Goal: Task Accomplishment & Management: Use online tool/utility

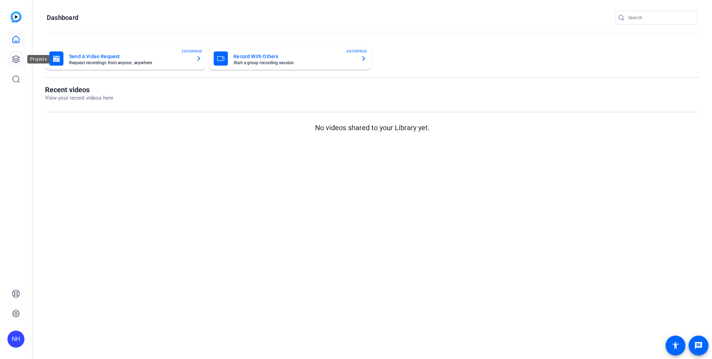
click at [15, 55] on icon at bounding box center [16, 59] width 9 height 9
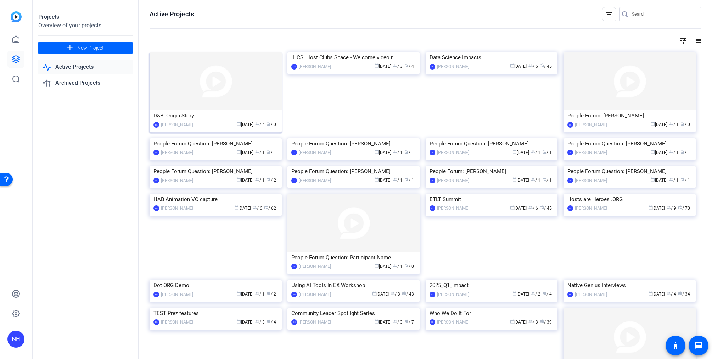
click at [227, 119] on div "D&B: Origin Story" at bounding box center [216, 115] width 124 height 11
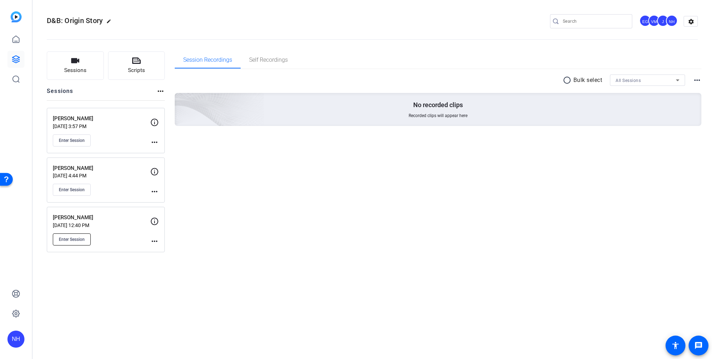
click at [71, 240] on span "Enter Session" at bounding box center [72, 239] width 26 height 6
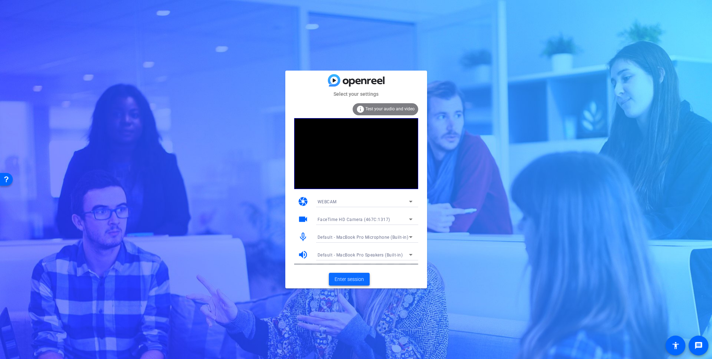
click at [346, 280] on span "Enter session" at bounding box center [349, 278] width 29 height 7
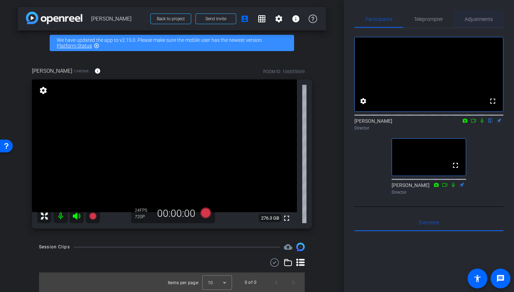
click at [474, 19] on span "Adjustments" at bounding box center [478, 19] width 28 height 5
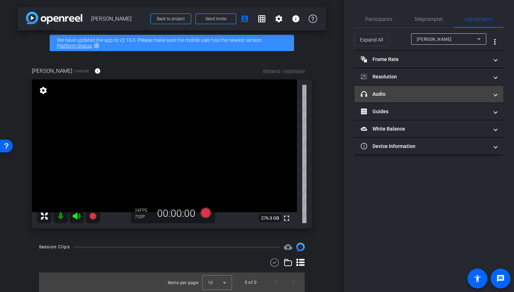
click at [437, 94] on mat-panel-title "headphone icon Audio" at bounding box center [425, 93] width 128 height 7
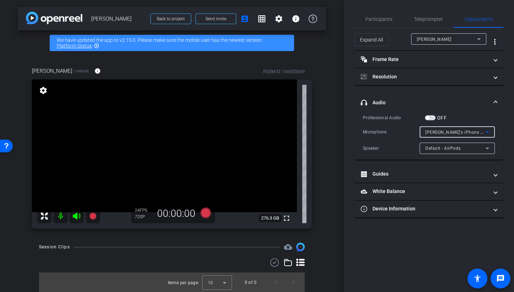
click at [487, 131] on icon at bounding box center [487, 132] width 9 height 9
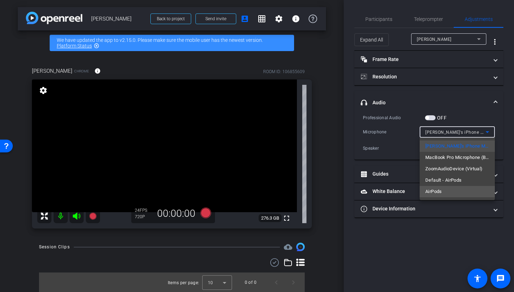
click at [442, 190] on mat-option "AirPods" at bounding box center [456, 191] width 75 height 11
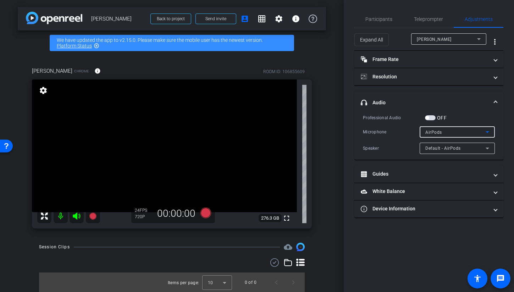
click at [488, 128] on icon at bounding box center [487, 132] width 9 height 9
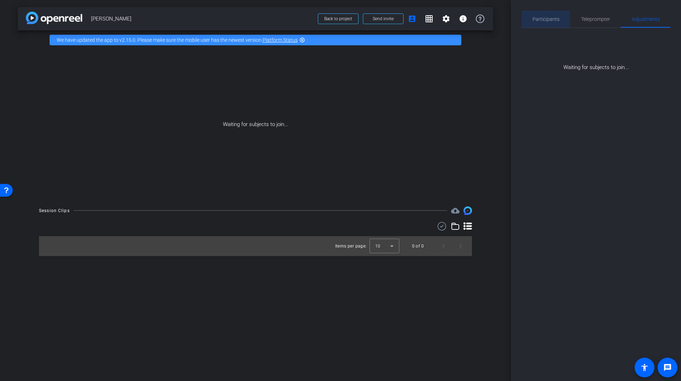
click at [549, 18] on span "Participants" at bounding box center [546, 19] width 27 height 5
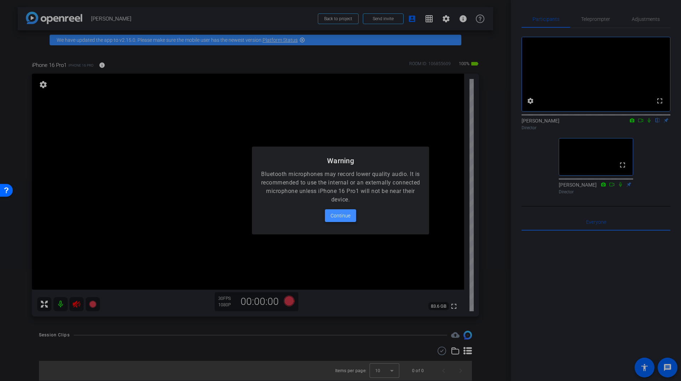
click at [339, 218] on span "Continue" at bounding box center [341, 216] width 20 height 9
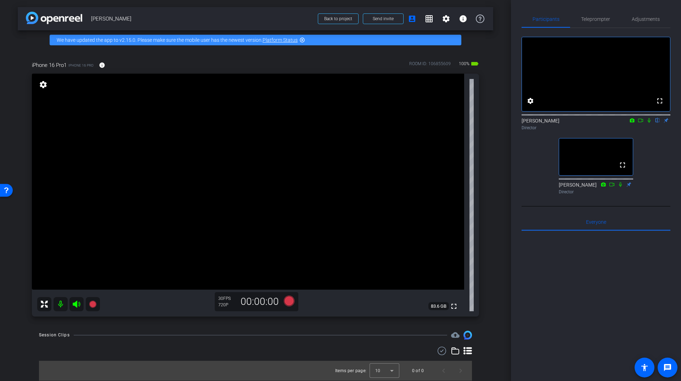
click at [640, 123] on icon at bounding box center [641, 120] width 6 height 5
click at [651, 17] on span "Adjustments" at bounding box center [646, 19] width 28 height 5
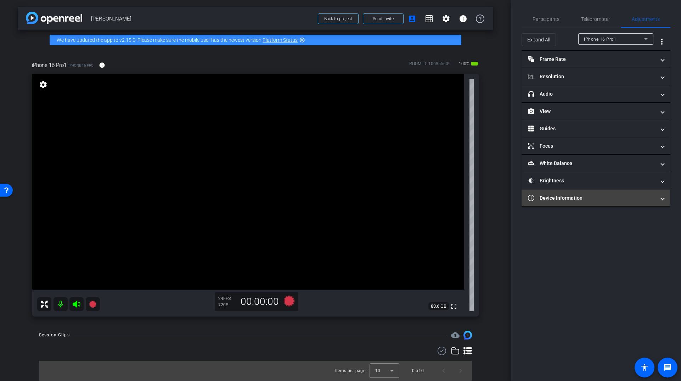
click at [616, 199] on mat-panel-title "Device Information" at bounding box center [592, 198] width 128 height 7
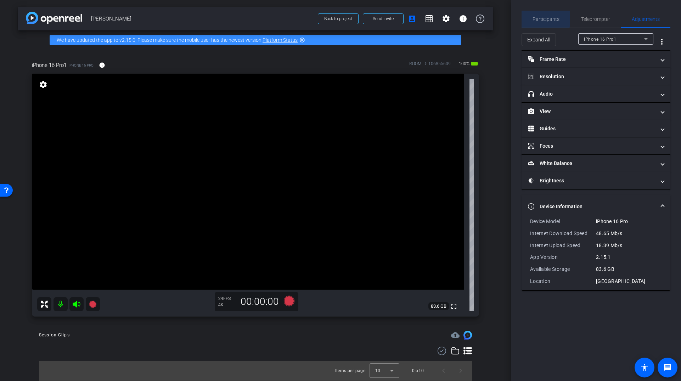
click at [541, 19] on span "Participants" at bounding box center [546, 19] width 27 height 5
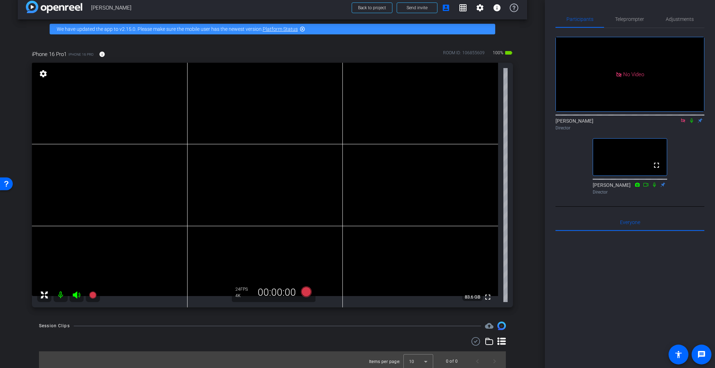
scroll to position [14, 0]
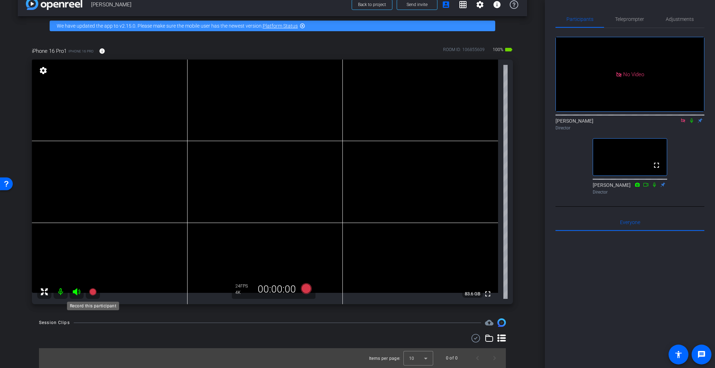
click at [93, 294] on icon at bounding box center [92, 291] width 7 height 7
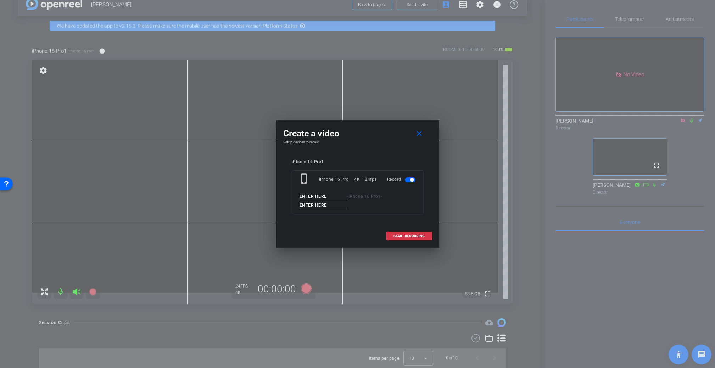
drag, startPoint x: 331, startPoint y: 195, endPoint x: 293, endPoint y: 197, distance: 38.0
click at [293, 197] on div "phone_iphone iPhone 16 Pro 4K | 24fps Record - iPhone 16 Pro1 -" at bounding box center [358, 192] width 132 height 44
type input "[PERSON_NAME]"
type input "Test"
click at [407, 236] on span "START RECORDING" at bounding box center [408, 236] width 31 height 4
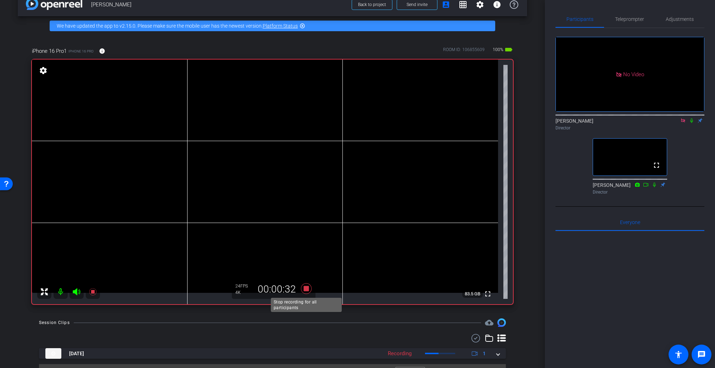
click at [308, 289] on icon at bounding box center [306, 288] width 11 height 11
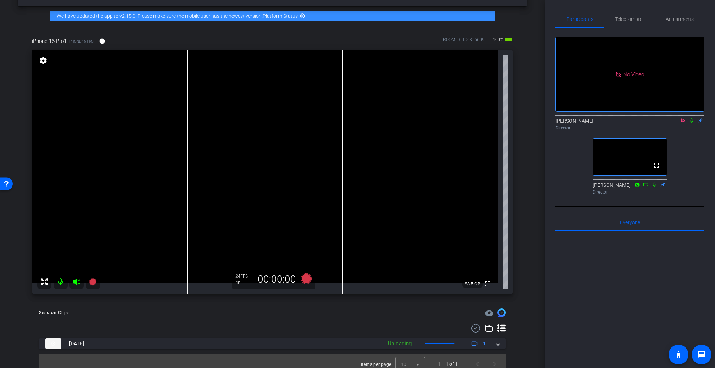
scroll to position [30, 0]
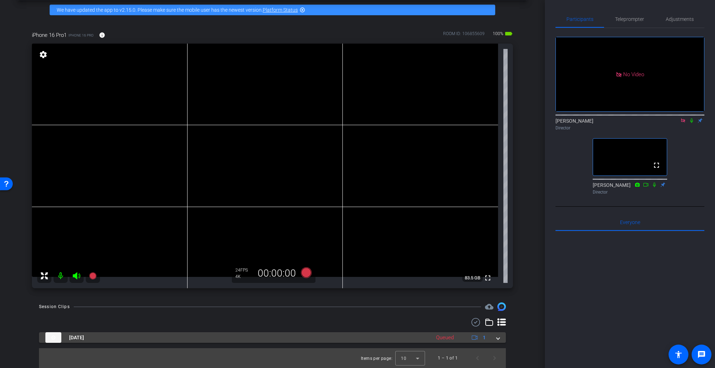
click at [498, 337] on span at bounding box center [498, 337] width 3 height 7
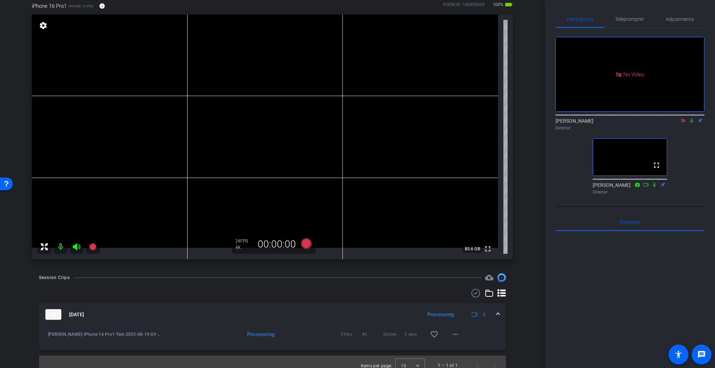
scroll to position [67, 0]
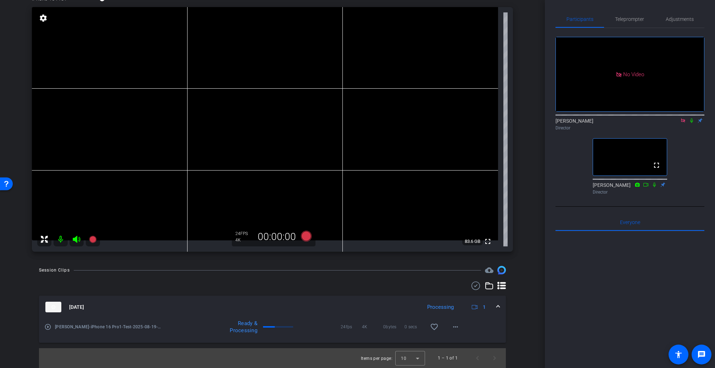
click at [692, 118] on icon at bounding box center [692, 120] width 6 height 5
click at [47, 326] on mat-icon "play_circle_outline" at bounding box center [47, 326] width 7 height 7
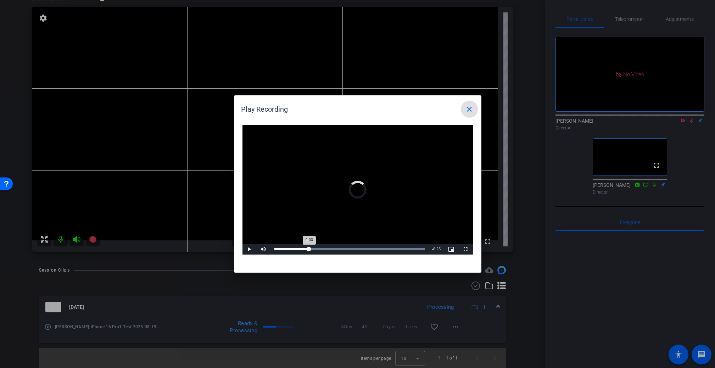
click at [309, 249] on div "Loaded : 100.00% 0:07 0:03" at bounding box center [349, 249] width 151 height 2
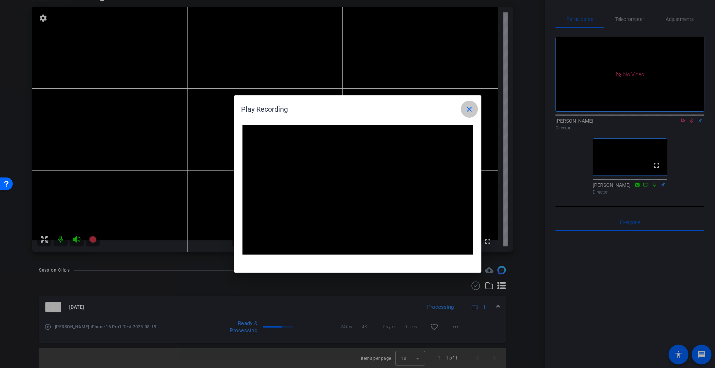
click at [470, 111] on mat-icon "close" at bounding box center [469, 109] width 9 height 9
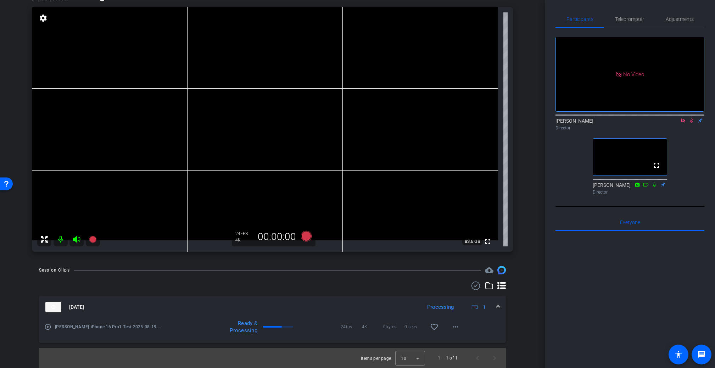
click at [692, 118] on icon at bounding box center [692, 120] width 6 height 5
click at [94, 241] on icon at bounding box center [92, 239] width 7 height 7
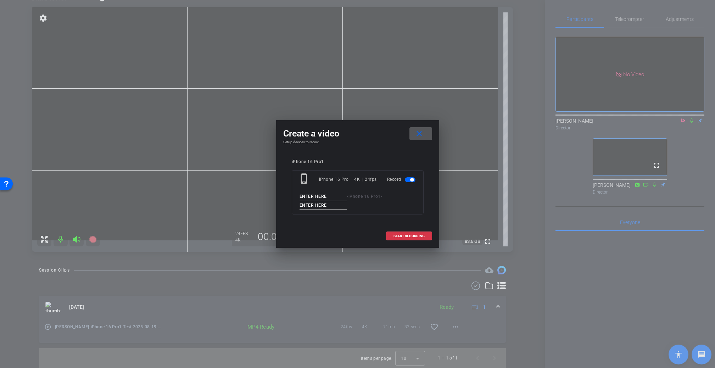
click at [305, 196] on input at bounding box center [324, 196] width 48 height 9
paste input "[PERSON_NAME]"
type input "[PERSON_NAME]"
click at [316, 205] on input at bounding box center [324, 205] width 48 height 9
type input "Take 1"
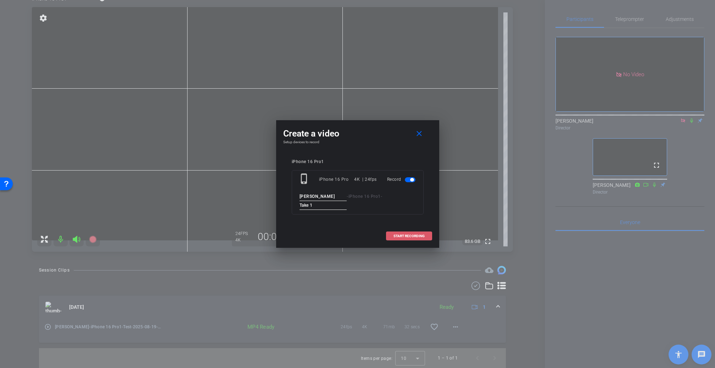
click at [413, 237] on span "START RECORDING" at bounding box center [408, 236] width 31 height 4
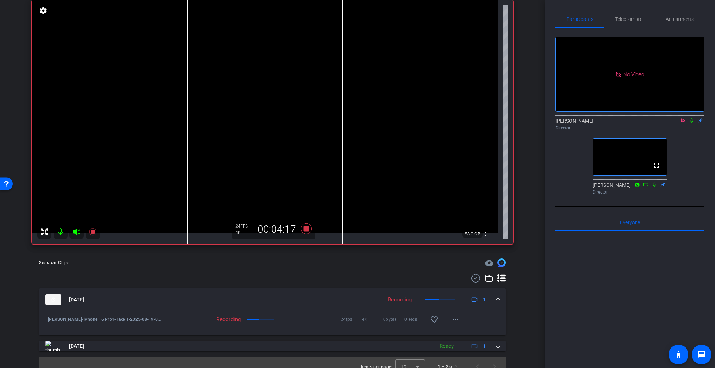
scroll to position [83, 0]
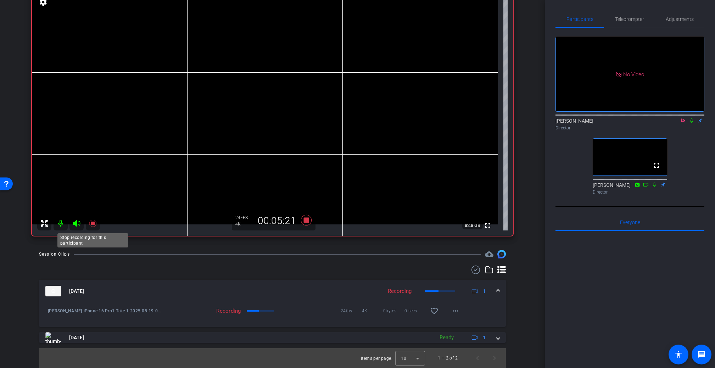
click at [94, 225] on icon at bounding box center [93, 223] width 9 height 9
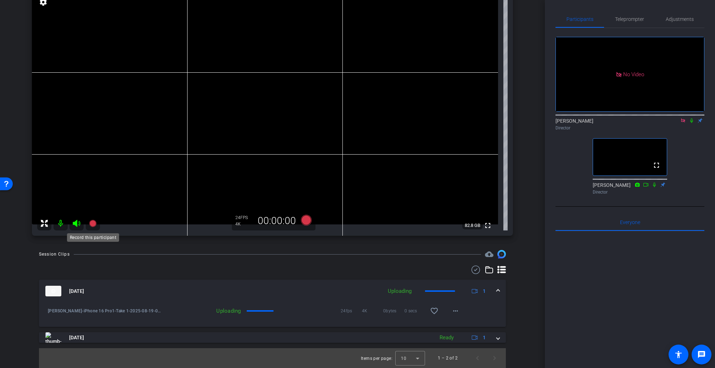
click at [94, 224] on icon at bounding box center [92, 223] width 7 height 7
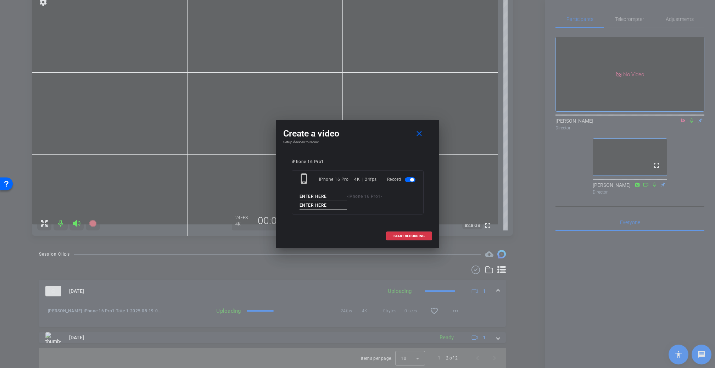
click at [313, 195] on input at bounding box center [324, 196] width 48 height 9
paste input "[PERSON_NAME]"
type input "[PERSON_NAME]"
click at [312, 205] on input at bounding box center [324, 205] width 48 height 9
type input "Take 2"
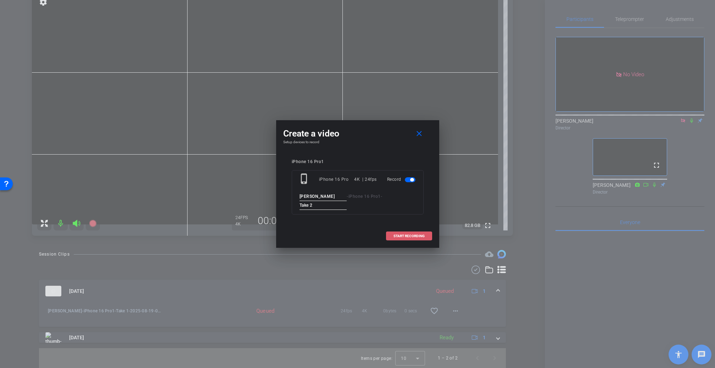
click at [411, 235] on span "START RECORDING" at bounding box center [408, 236] width 31 height 4
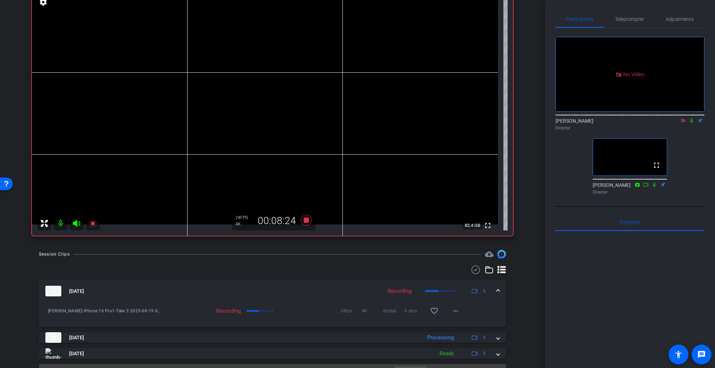
scroll to position [99, 0]
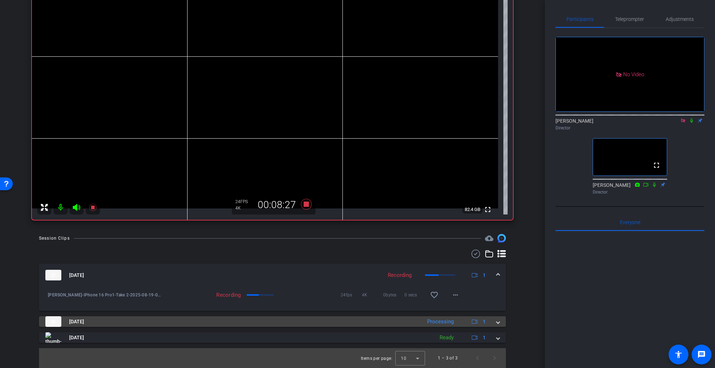
click at [497, 323] on span at bounding box center [498, 321] width 3 height 7
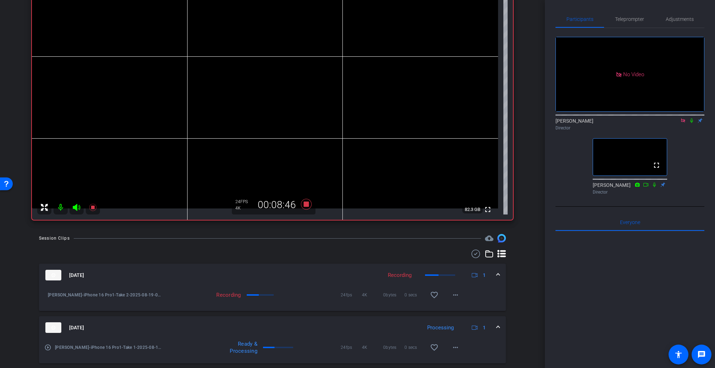
click at [94, 237] on div "Session Clips cloud_upload" at bounding box center [272, 238] width 467 height 9
click at [692, 118] on icon at bounding box center [692, 120] width 6 height 5
click at [94, 207] on icon at bounding box center [92, 207] width 7 height 7
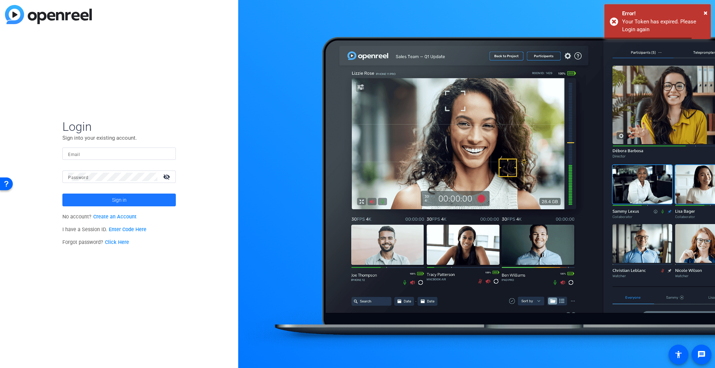
click at [94, 207] on span at bounding box center [118, 199] width 113 height 17
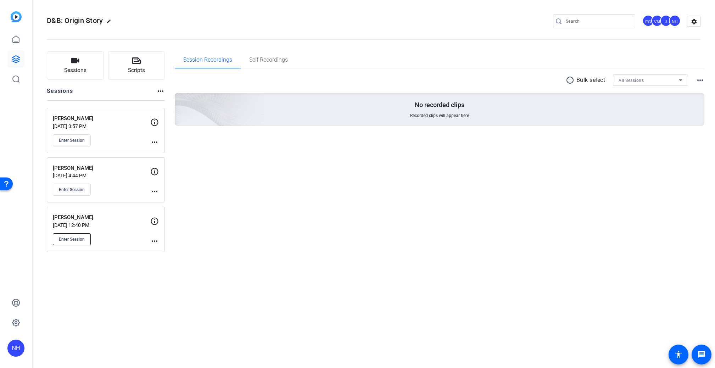
click at [69, 239] on span "Enter Session" at bounding box center [72, 239] width 26 height 6
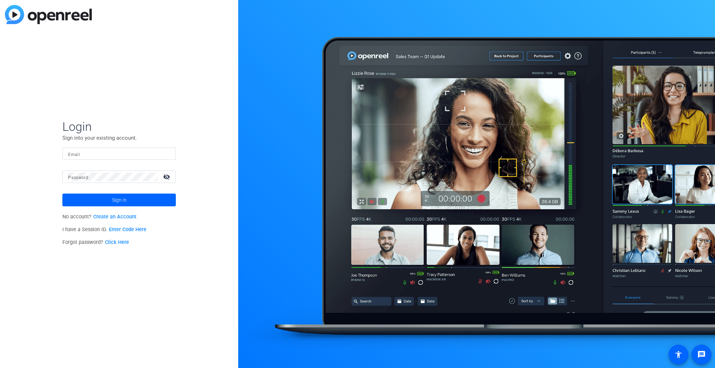
click at [118, 155] on input "Email" at bounding box center [119, 154] width 102 height 9
type input "niki.hyde@airbnb.com"
click at [62, 194] on button "Sign in" at bounding box center [118, 200] width 113 height 13
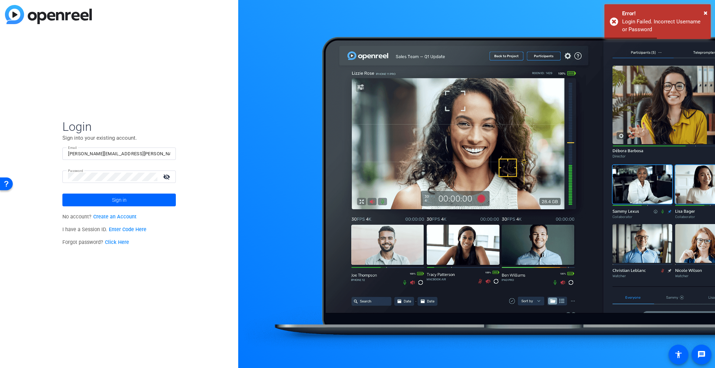
click at [165, 179] on mat-icon "visibility_off" at bounding box center [167, 177] width 17 height 10
click at [47, 174] on div "Login Sign into your existing account. Email niki.hyde@airbnb.com Password visi…" at bounding box center [119, 184] width 238 height 368
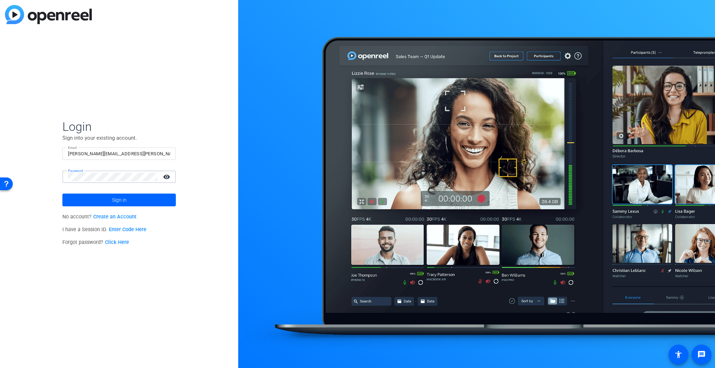
click at [62, 194] on button "Sign in" at bounding box center [118, 200] width 113 height 13
click at [102, 200] on span at bounding box center [118, 199] width 113 height 17
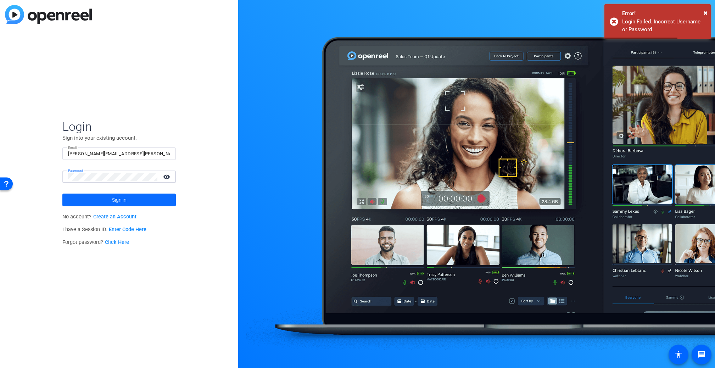
click at [111, 200] on span at bounding box center [118, 199] width 113 height 17
click at [121, 200] on span "Sign in" at bounding box center [119, 200] width 15 height 18
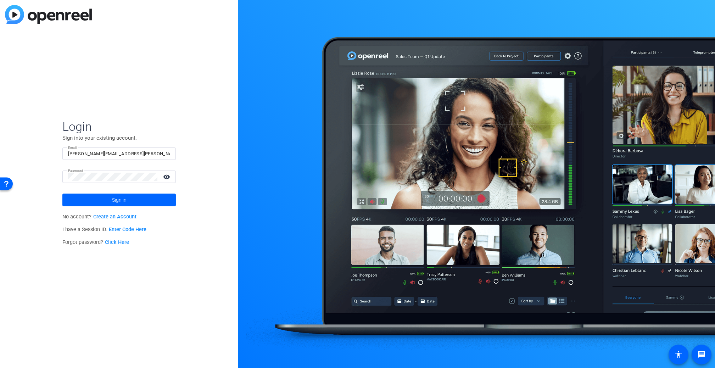
click at [115, 241] on link "Click Here" at bounding box center [117, 242] width 24 height 6
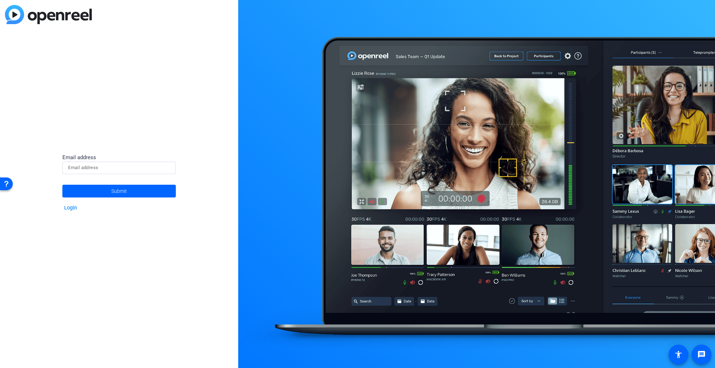
click at [97, 166] on input at bounding box center [119, 167] width 102 height 9
type input "niki.hyde@airbnb.com"
click at [122, 190] on span "Submit" at bounding box center [119, 191] width 16 height 18
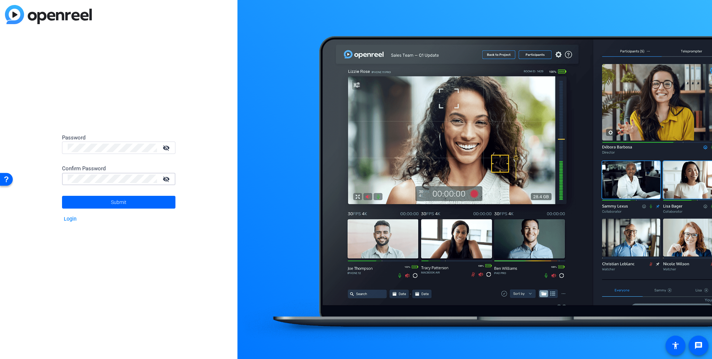
click at [62, 196] on button "Submit" at bounding box center [118, 202] width 113 height 13
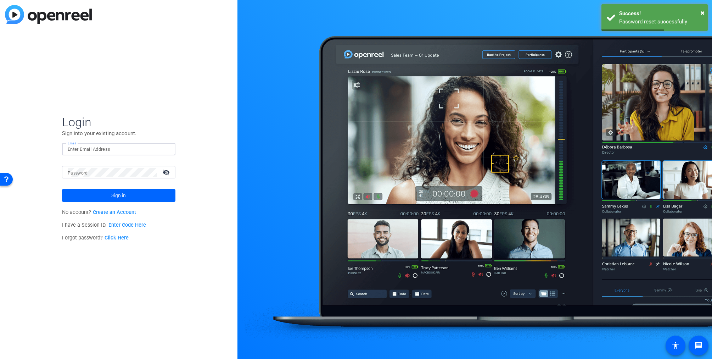
click at [117, 148] on input "Email" at bounding box center [119, 149] width 102 height 9
type input "niki.hyde@airbnb.com"
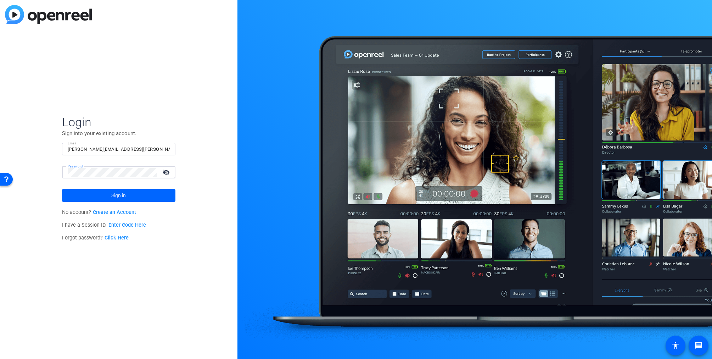
click at [62, 189] on button "Sign in" at bounding box center [118, 195] width 113 height 13
